Goal: Navigation & Orientation: Find specific page/section

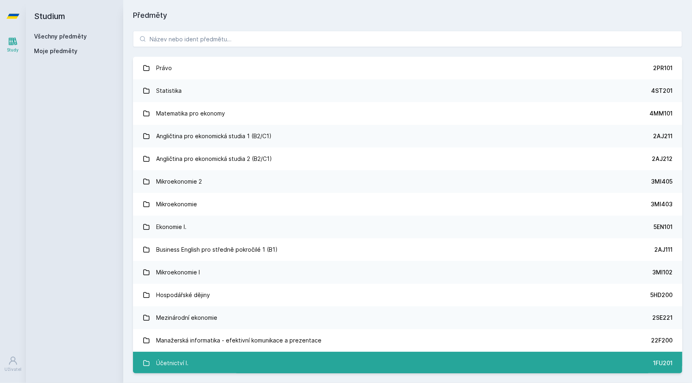
click at [157, 360] on div "Účetnictví I." at bounding box center [172, 363] width 32 height 16
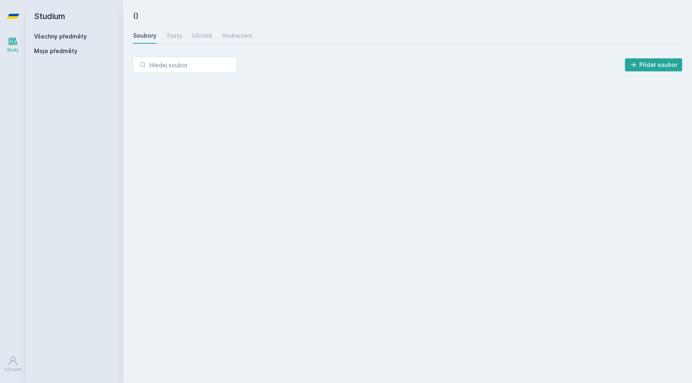
click at [52, 35] on link "Všechny předměty" at bounding box center [60, 36] width 53 height 7
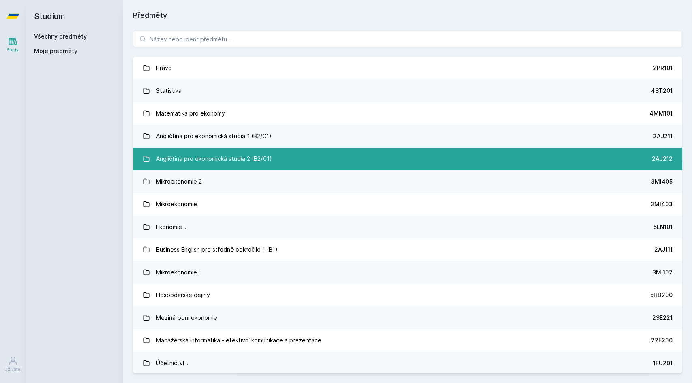
scroll to position [162, 0]
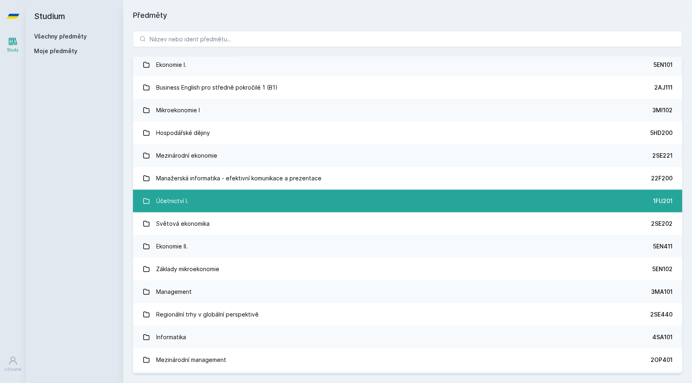
click at [201, 203] on link "Účetnictví I. 1FU201" at bounding box center [407, 201] width 549 height 23
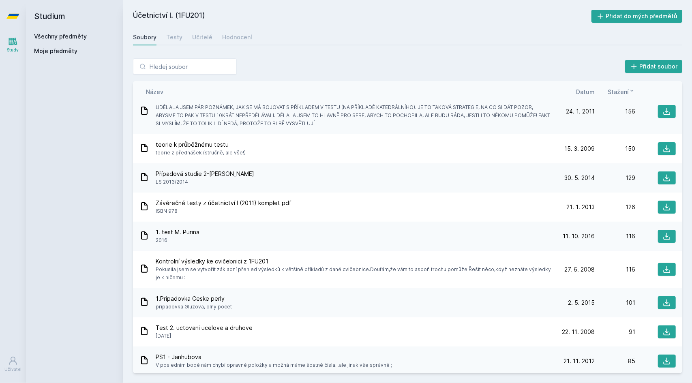
scroll to position [522, 0]
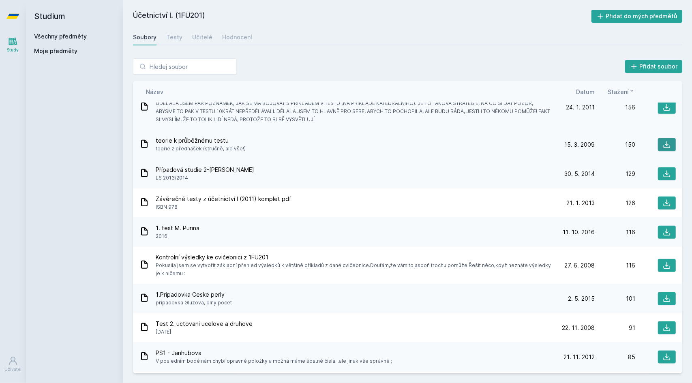
click at [669, 144] on button at bounding box center [667, 144] width 18 height 13
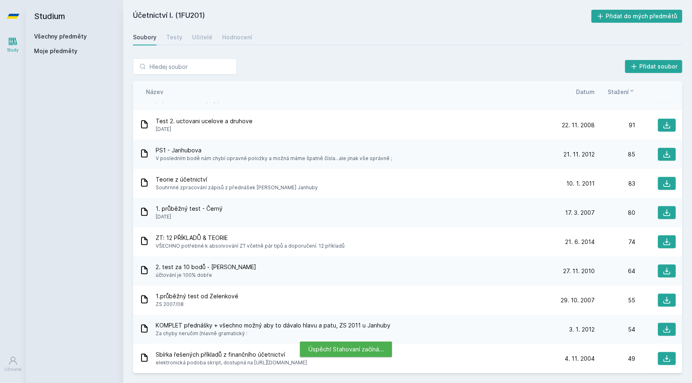
scroll to position [735, 0]
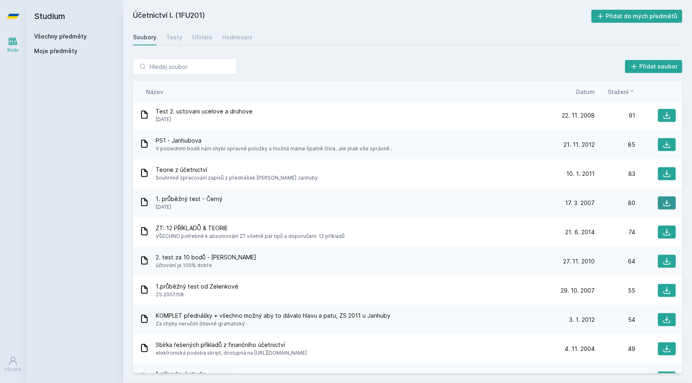
click at [664, 201] on icon at bounding box center [667, 203] width 8 height 8
click at [663, 292] on icon at bounding box center [667, 291] width 8 height 8
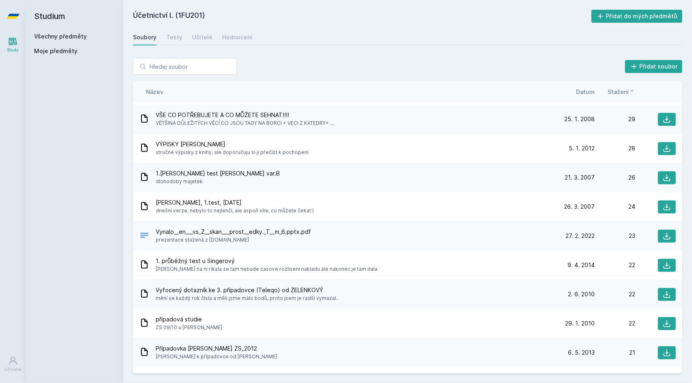
scroll to position [1110, 0]
click at [664, 179] on icon at bounding box center [667, 177] width 7 height 7
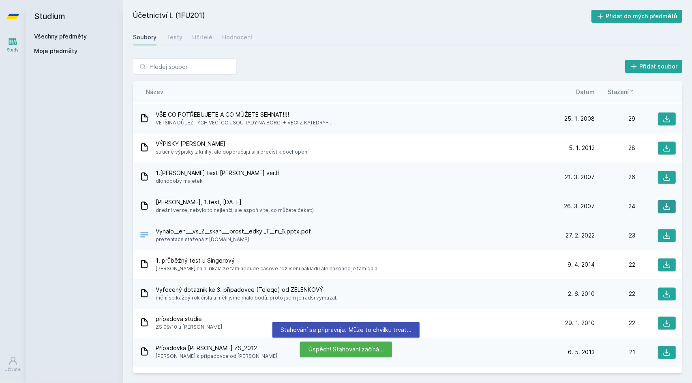
click at [664, 206] on icon at bounding box center [667, 206] width 7 height 7
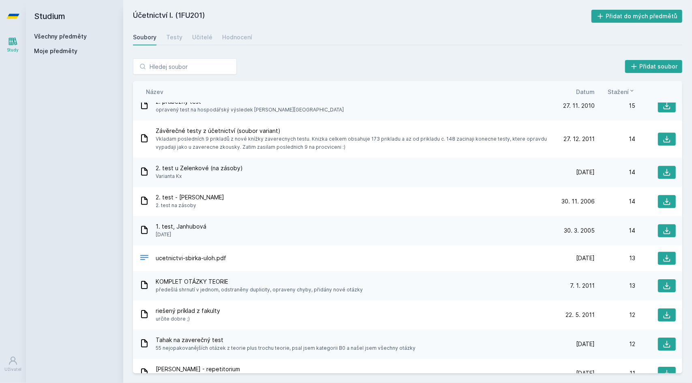
scroll to position [1656, 0]
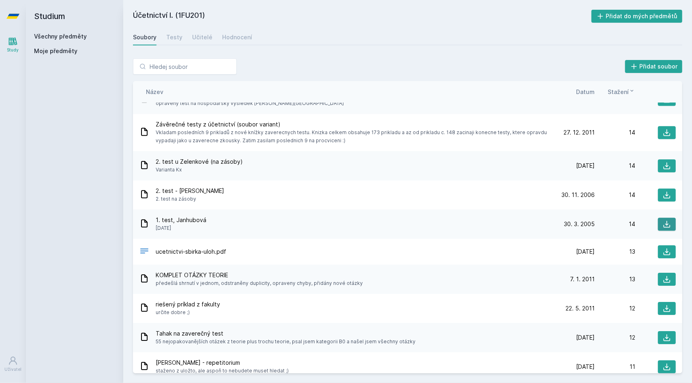
click at [658, 225] on button at bounding box center [667, 224] width 18 height 13
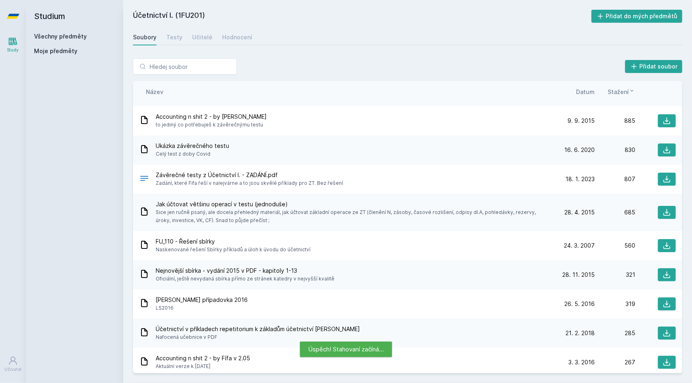
scroll to position [0, 0]
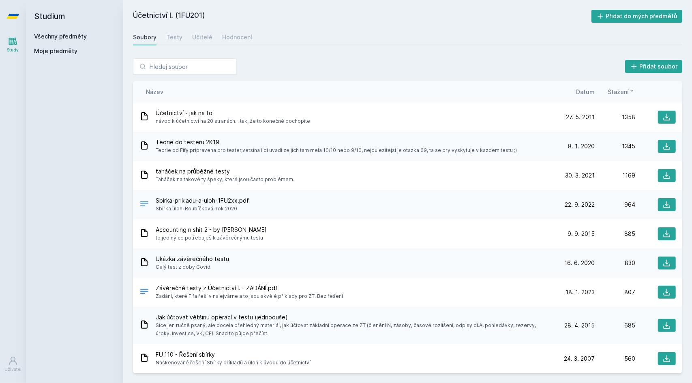
click at [514, 26] on div "Účetnictví I. (1FU201) Přidat do mých předmětů [GEOGRAPHIC_DATA] Testy Učitelé …" at bounding box center [407, 192] width 549 height 364
click at [585, 94] on span "Datum" at bounding box center [585, 92] width 19 height 9
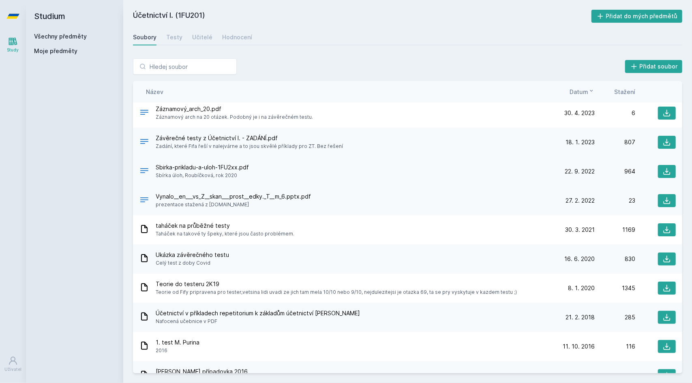
scroll to position [66, 0]
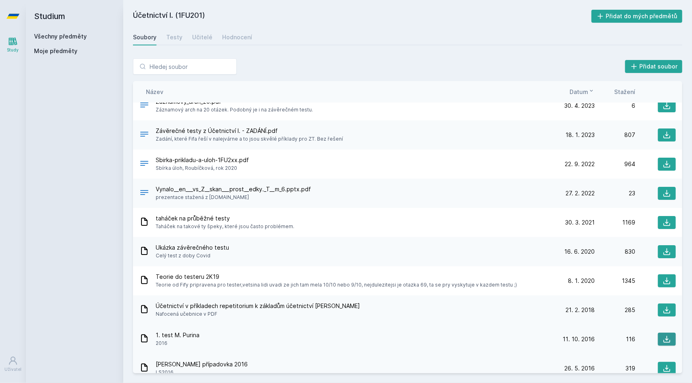
click at [663, 339] on icon at bounding box center [667, 339] width 8 height 8
